Goal: Transaction & Acquisition: Purchase product/service

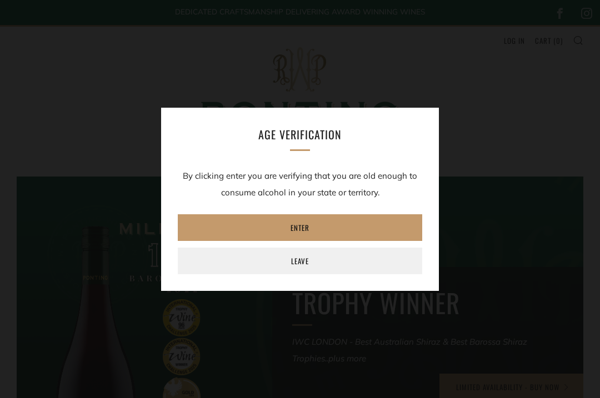
click at [313, 227] on link "Enter" at bounding box center [300, 227] width 244 height 27
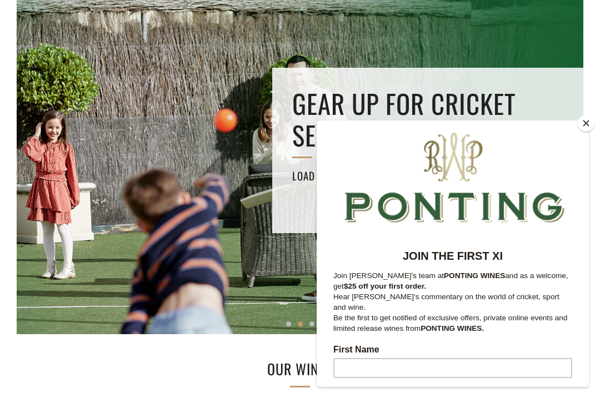
scroll to position [188, 0]
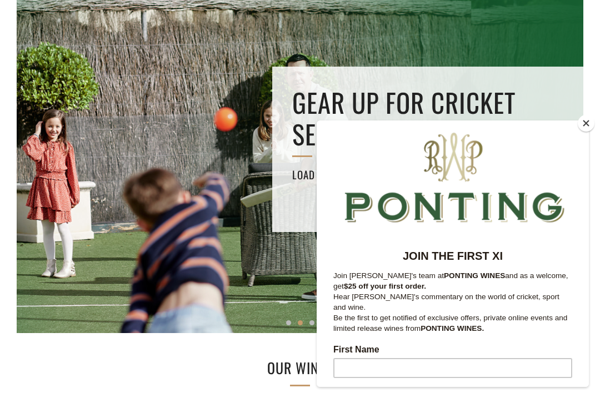
click at [586, 132] on button "Close" at bounding box center [586, 123] width 17 height 17
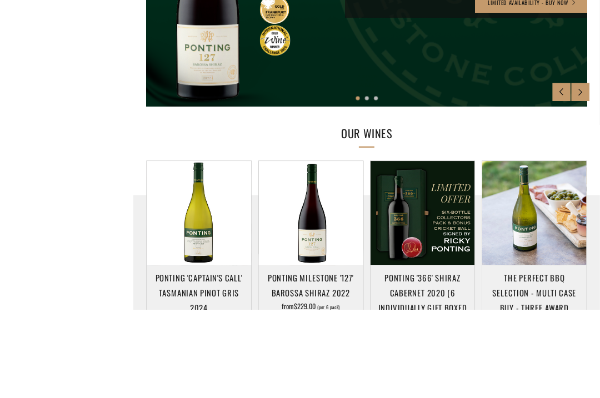
scroll to position [478, 0]
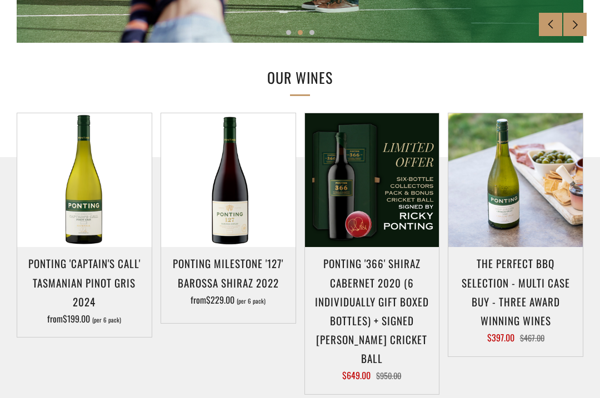
click at [403, 348] on h3 "Ponting '366' Shiraz Cabernet 2020 (6 individually gift boxed bottles) + SIGNED…" at bounding box center [372, 311] width 123 height 114
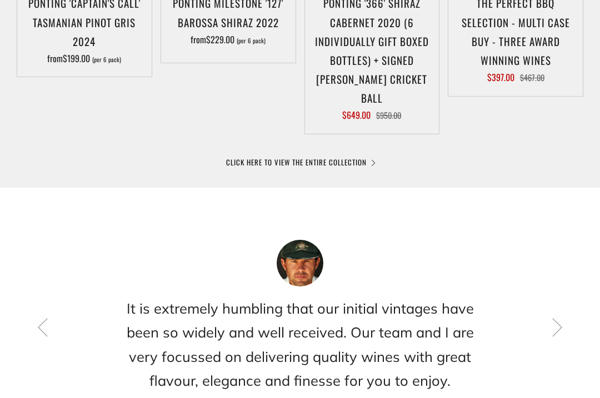
scroll to position [738, 0]
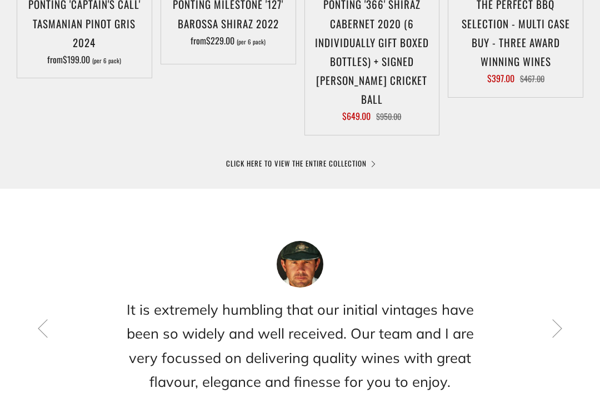
click at [362, 158] on link "CLICK HERE TO VIEW THE ENTIRE COLLECTION" at bounding box center [300, 163] width 148 height 11
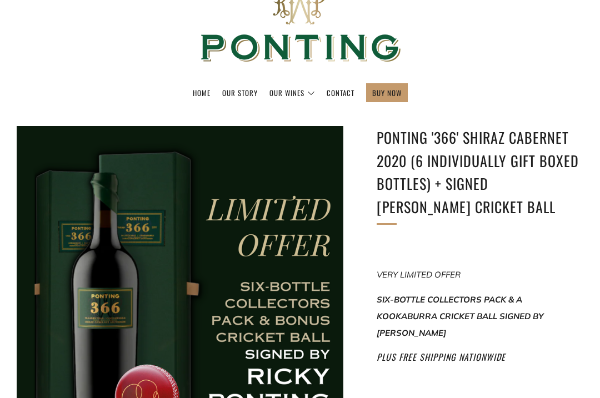
scroll to position [57, 0]
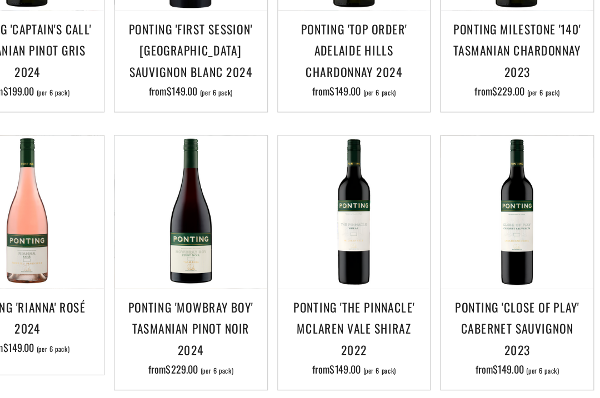
scroll to position [384, 0]
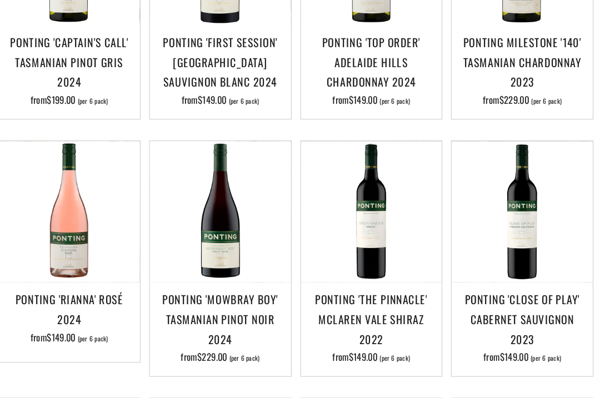
click at [532, 183] on img at bounding box center [515, 201] width 134 height 134
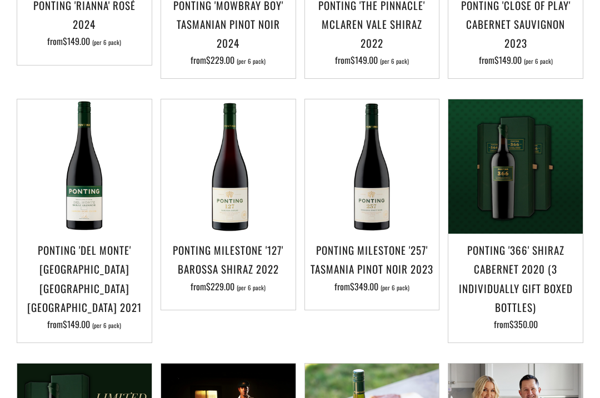
scroll to position [664, 0]
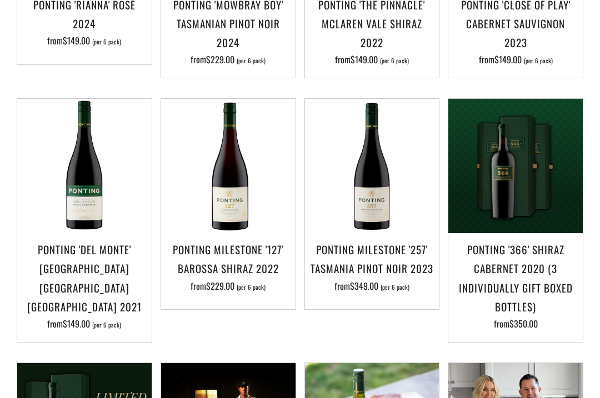
click at [244, 215] on img at bounding box center [228, 166] width 134 height 134
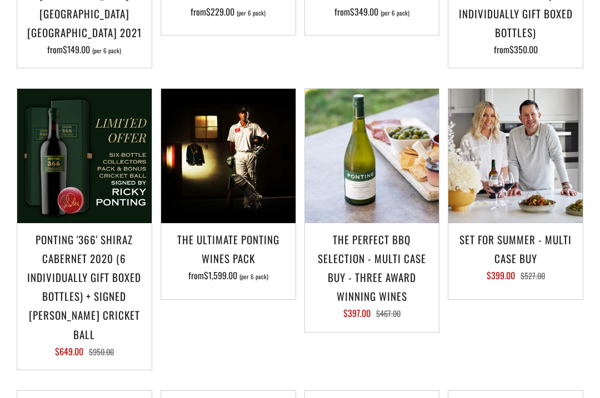
scroll to position [939, 0]
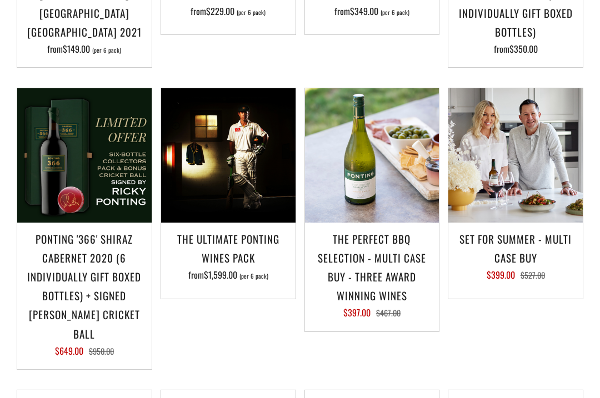
click at [400, 267] on h3 "The perfect BBQ selection - MULTI CASE BUY - Three award winning wines" at bounding box center [372, 267] width 123 height 76
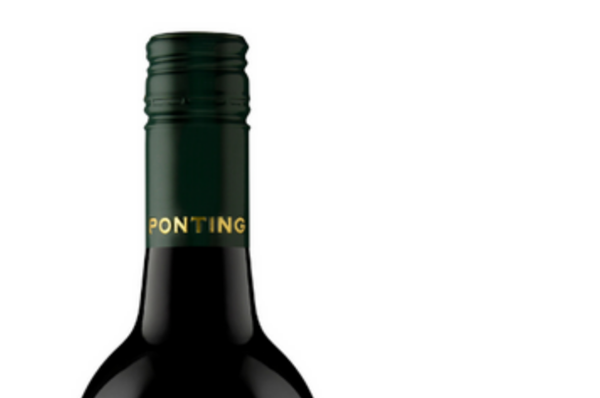
scroll to position [192, 0]
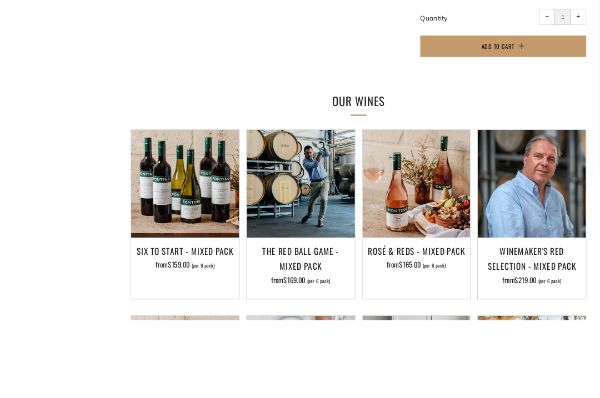
scroll to position [831, 0]
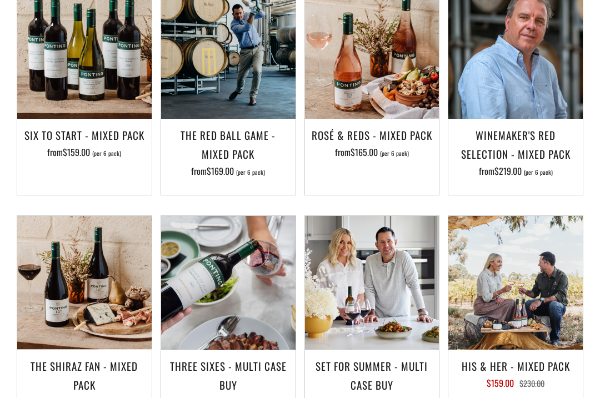
click at [104, 292] on img at bounding box center [84, 283] width 134 height 134
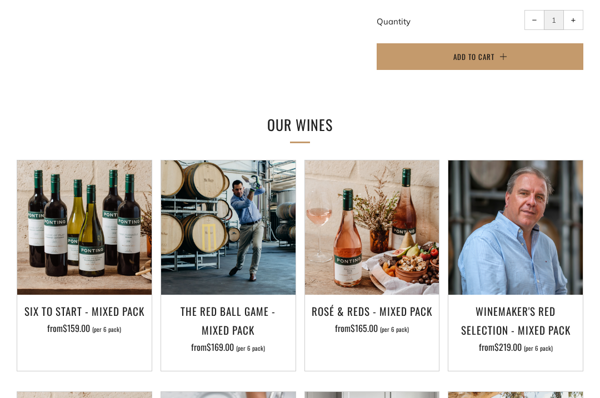
scroll to position [654, 0]
click at [369, 287] on img at bounding box center [372, 228] width 134 height 134
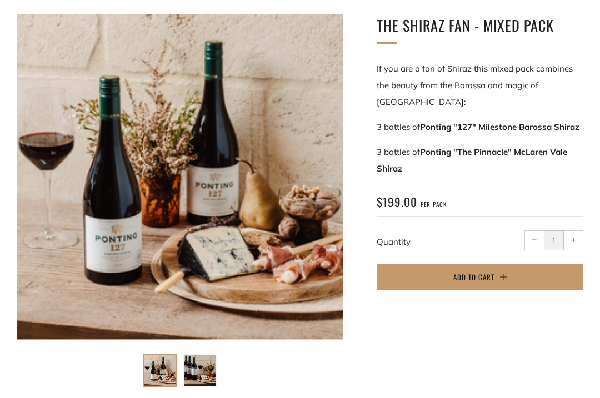
scroll to position [209, 0]
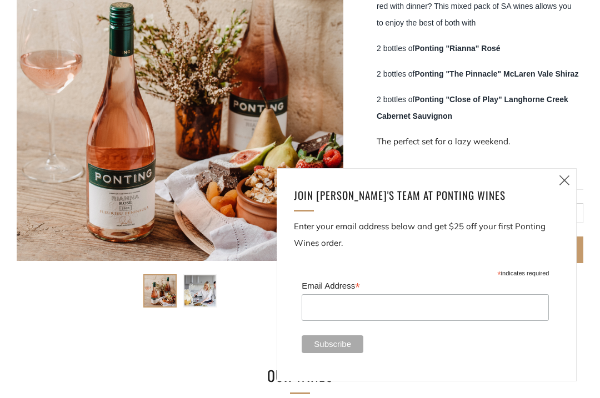
scroll to position [260, 0]
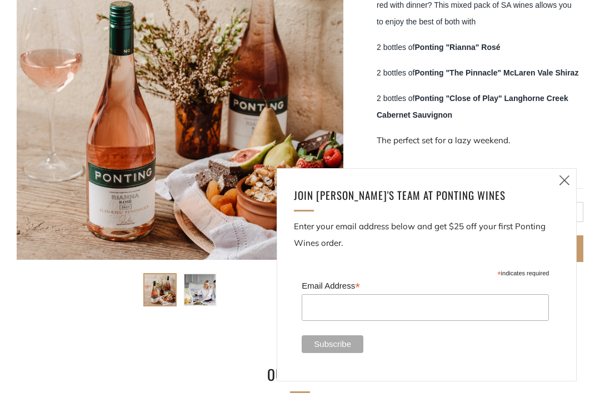
click at [567, 187] on icon at bounding box center [564, 180] width 13 height 14
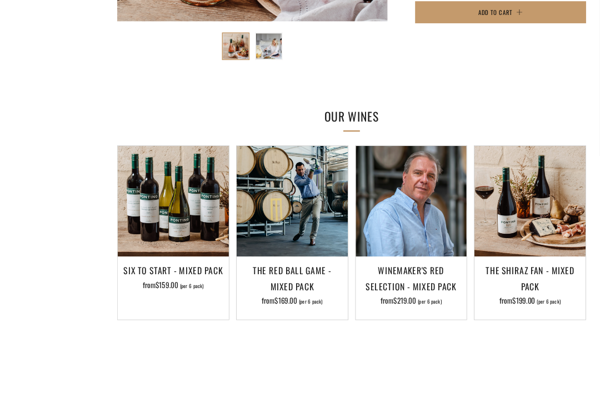
scroll to position [559, 0]
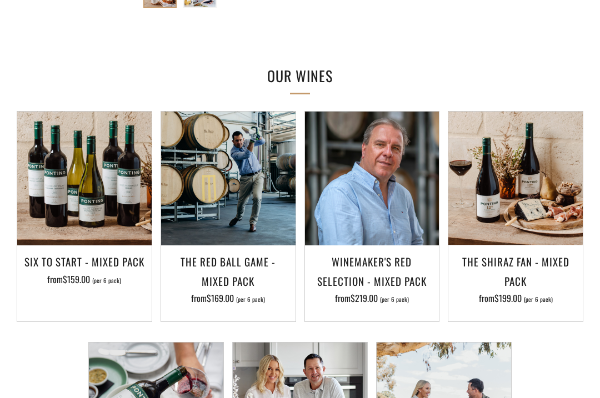
click at [253, 188] on img at bounding box center [228, 179] width 134 height 134
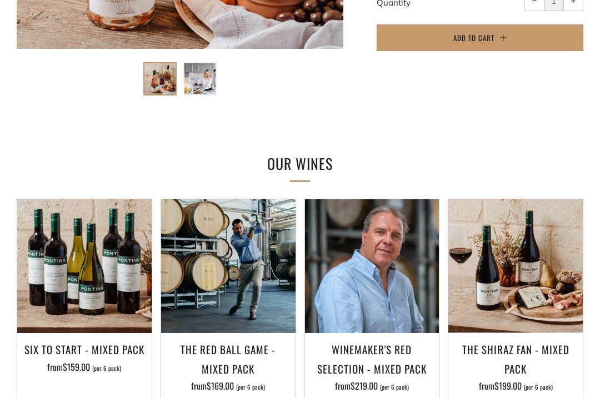
scroll to position [589, 0]
